Goal: Task Accomplishment & Management: Manage account settings

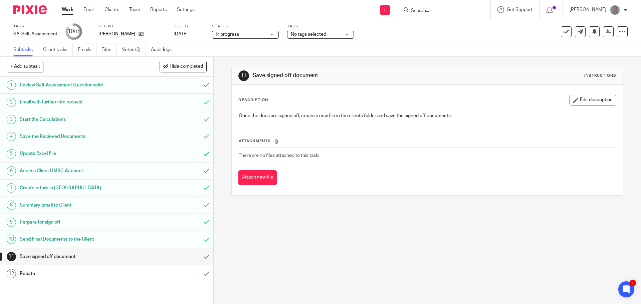
click at [65, 9] on link "Work" at bounding box center [68, 9] width 12 height 7
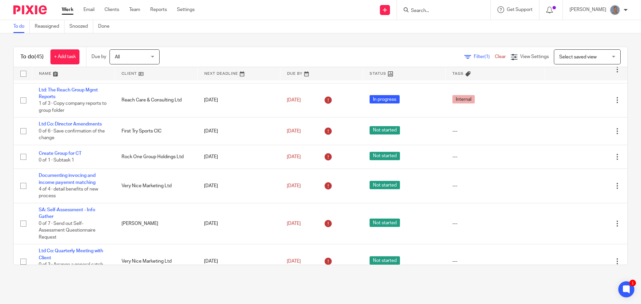
scroll to position [100, 0]
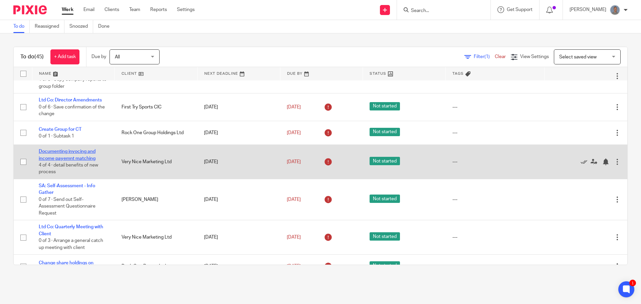
click at [71, 158] on link "Documenting invocing and income payemnt matching" at bounding box center [67, 154] width 57 height 11
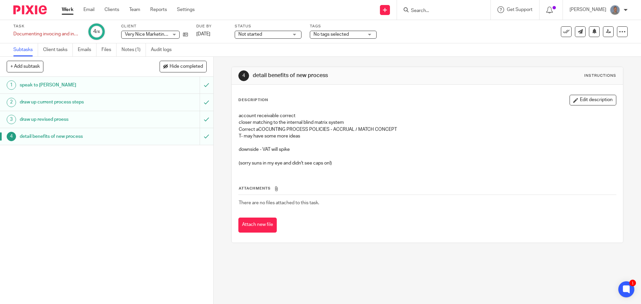
drag, startPoint x: 281, startPoint y: 36, endPoint x: 279, endPoint y: 39, distance: 4.1
click at [281, 36] on span "Not started" at bounding box center [263, 34] width 50 height 7
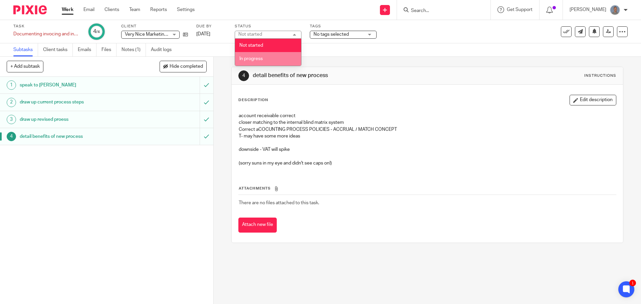
drag, startPoint x: 262, startPoint y: 55, endPoint x: 268, endPoint y: 55, distance: 5.1
click at [262, 55] on li "In progress" at bounding box center [268, 59] width 66 height 14
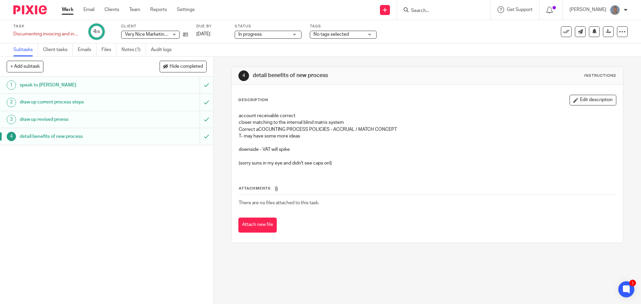
click at [399, 51] on div "Subtasks Client tasks Emails Files Notes (1) Audit logs" at bounding box center [320, 49] width 641 height 13
click at [101, 209] on div "1 speak to Tarin 2 draw up current process steps 3 draw up revised proess 4 det…" at bounding box center [106, 190] width 213 height 227
click at [181, 65] on span "Hide completed" at bounding box center [186, 66] width 33 height 5
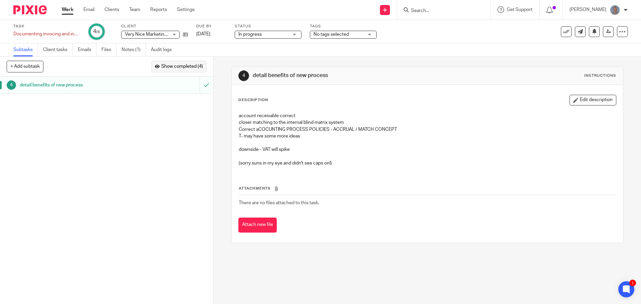
click at [181, 65] on span "Show completed (4)" at bounding box center [182, 66] width 42 height 5
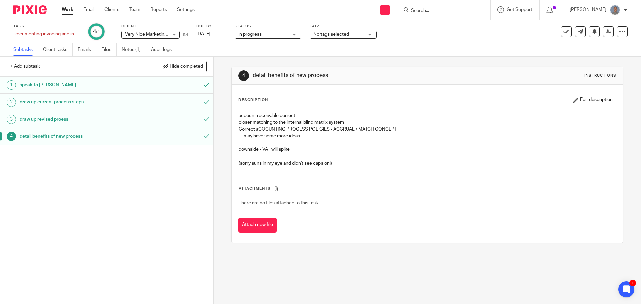
drag, startPoint x: 105, startPoint y: 70, endPoint x: 205, endPoint y: 67, distance: 100.2
click at [106, 70] on div "+ Add subtask Hide completed Cancel + Add" at bounding box center [106, 67] width 213 height 20
click at [566, 35] on link at bounding box center [566, 31] width 11 height 11
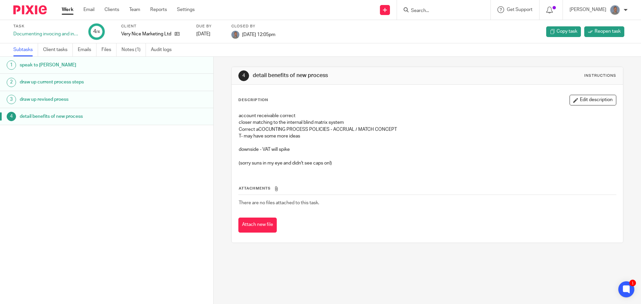
click at [64, 9] on link "Work" at bounding box center [68, 9] width 12 height 7
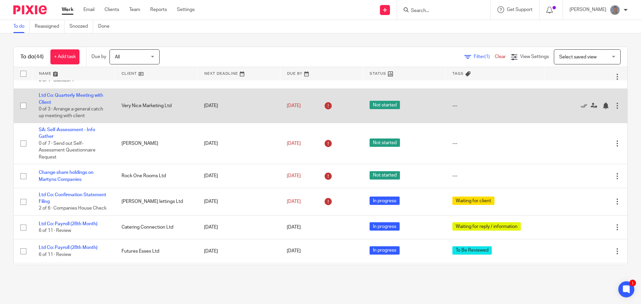
scroll to position [167, 0]
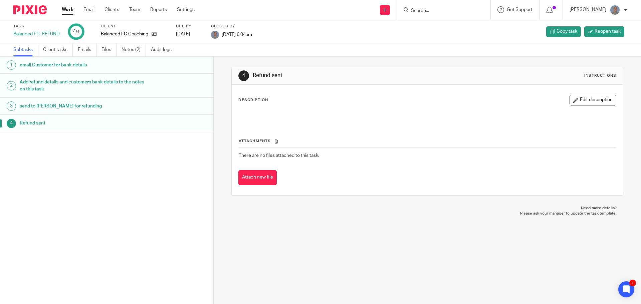
click at [65, 9] on link "Work" at bounding box center [68, 9] width 12 height 7
